Goal: Transaction & Acquisition: Purchase product/service

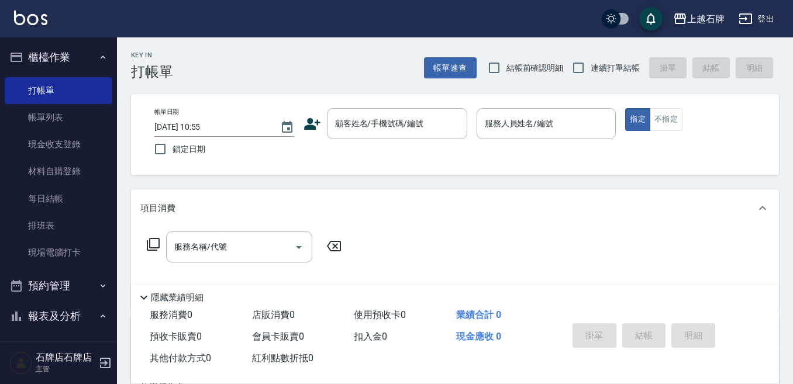
click at [780, 26] on div "上越石牌 登出" at bounding box center [396, 18] width 793 height 37
click at [353, 138] on div "顧客姓名/手機號碼/編號" at bounding box center [397, 123] width 140 height 31
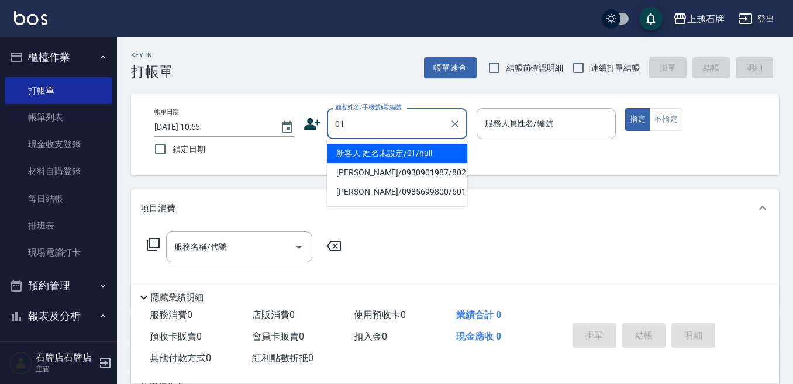
type input "新客人 姓名未設定/01/null"
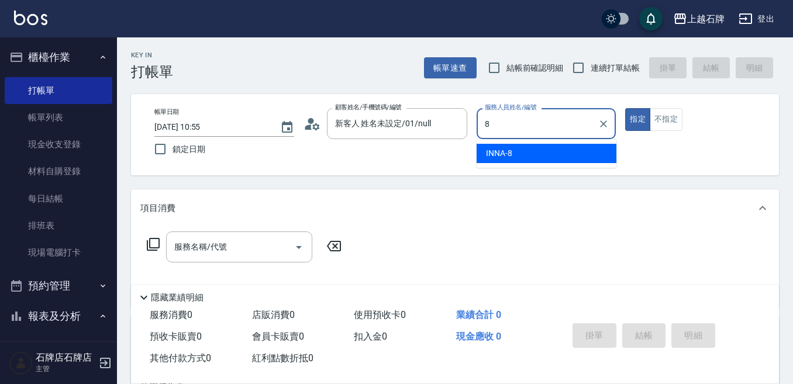
type input "INNA-8"
type button "true"
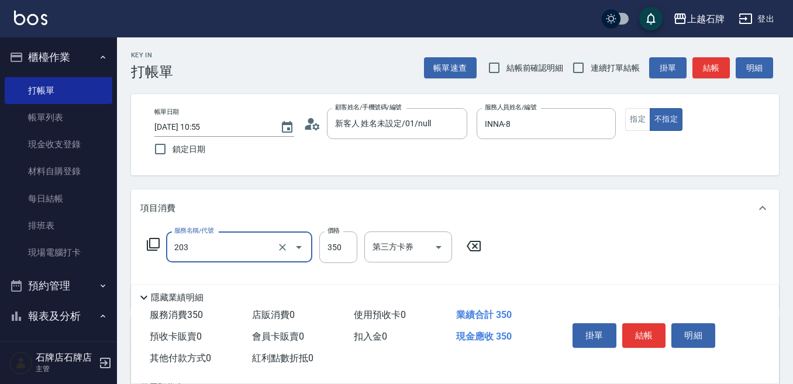
type input "B級洗+剪(203)"
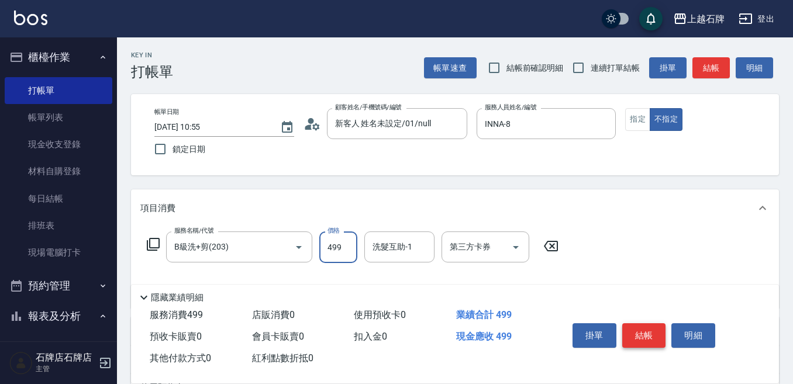
type input "499"
click at [645, 336] on button "結帳" at bounding box center [645, 336] width 44 height 25
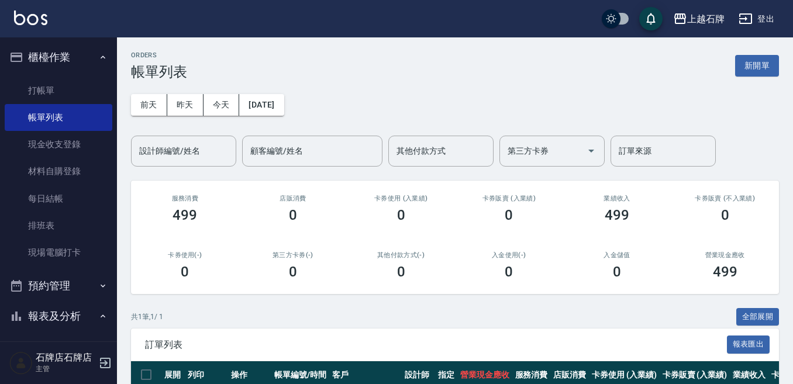
scroll to position [23, 0]
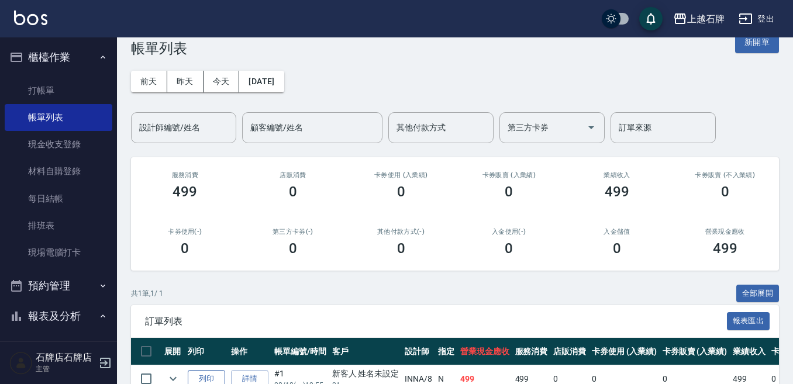
click at [194, 370] on button "列印" at bounding box center [206, 379] width 37 height 18
click at [78, 90] on link "打帳單" at bounding box center [59, 90] width 108 height 27
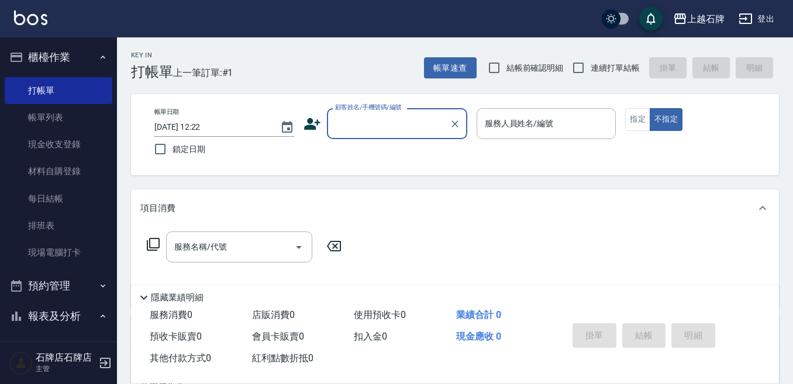
click at [339, 113] on div "顧客姓名/手機號碼/編號" at bounding box center [397, 123] width 140 height 31
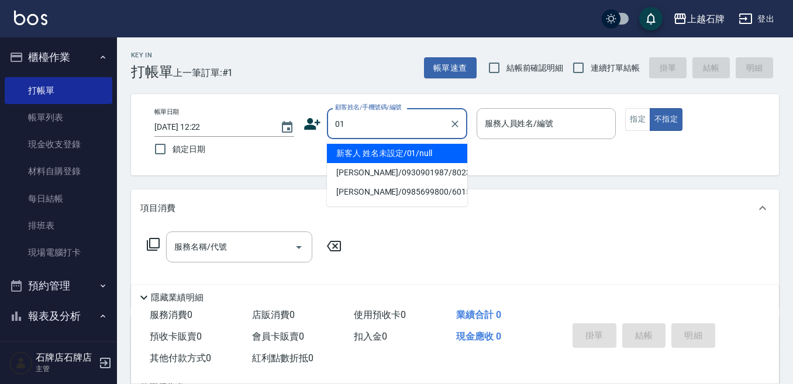
type input "01"
type input "6"
type input "新客人 姓名未設定/01/null"
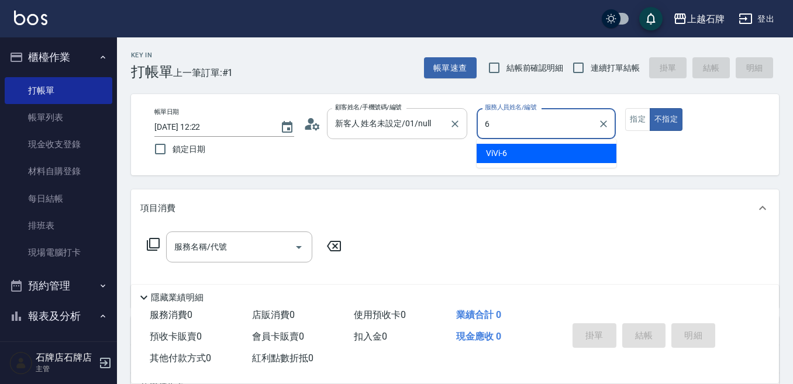
type input "6"
type button "false"
type input "ViVi-6"
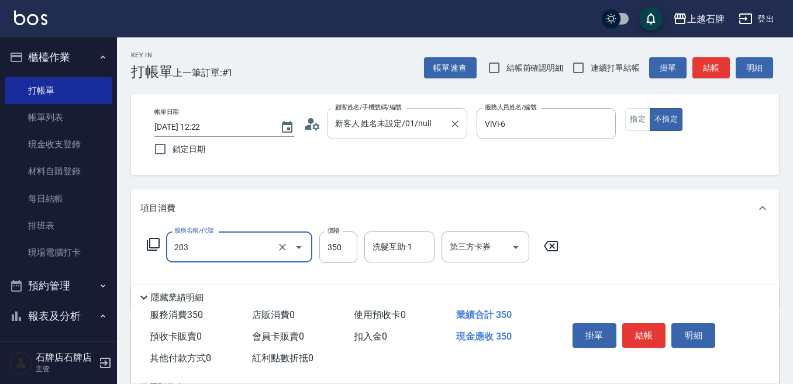
type input "B級洗+剪(203)"
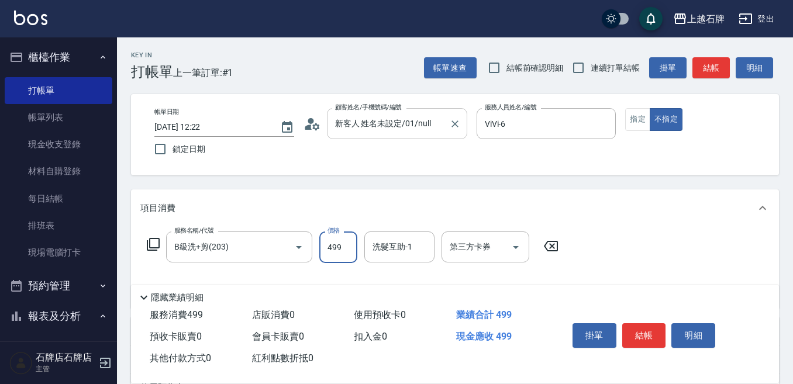
type input "499"
click at [707, 67] on button "結帳" at bounding box center [711, 68] width 37 height 22
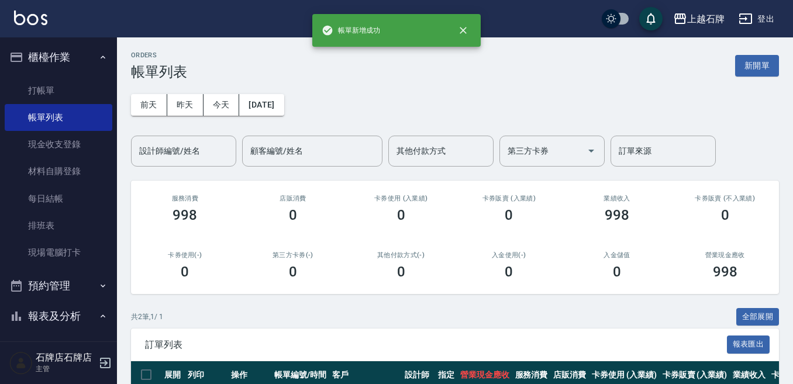
scroll to position [116, 0]
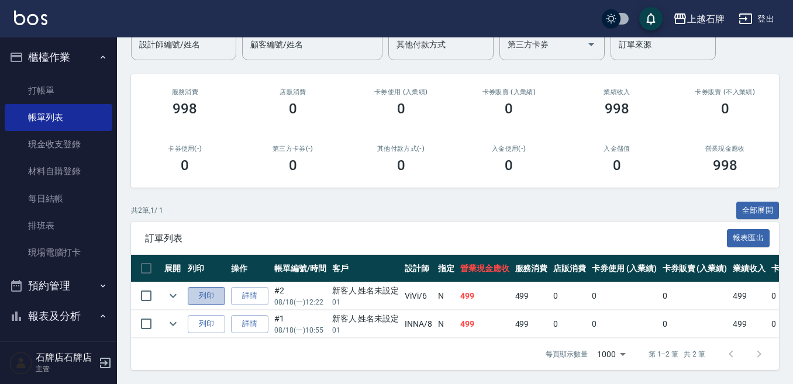
click at [214, 290] on button "列印" at bounding box center [206, 296] width 37 height 18
